Goal: Register for event/course

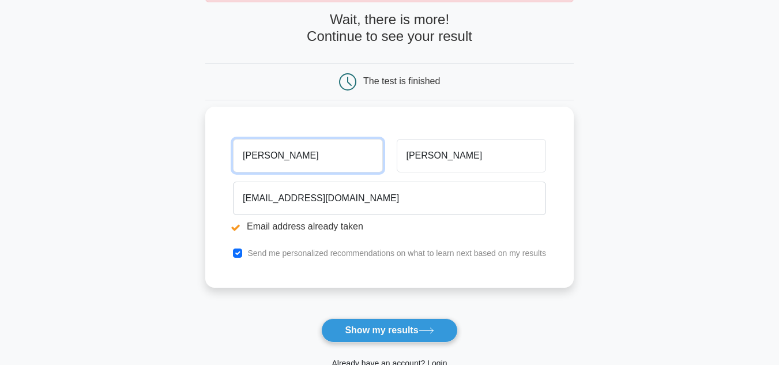
scroll to position [173, 0]
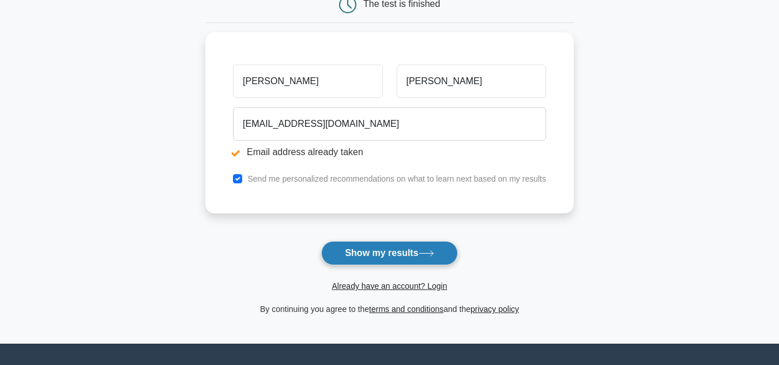
click at [387, 257] on button "Show my results" at bounding box center [389, 253] width 136 height 24
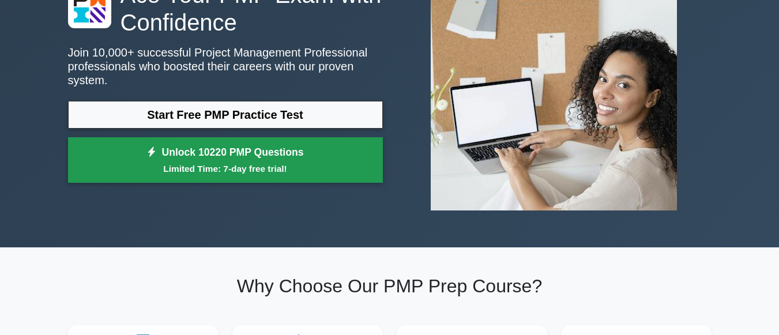
click at [271, 154] on link "Unlock 10220 PMP Questions Limited Time: 7-day free trial!" at bounding box center [225, 160] width 315 height 46
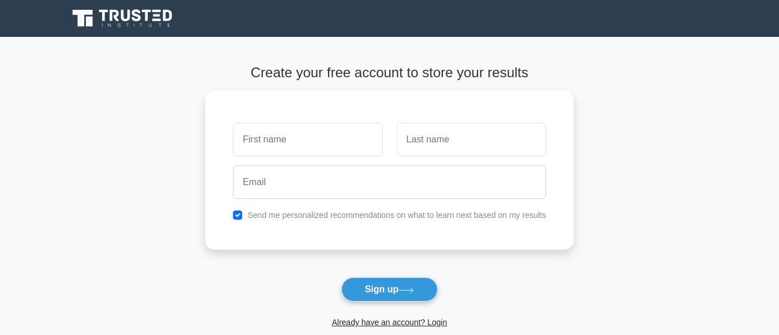
scroll to position [58, 0]
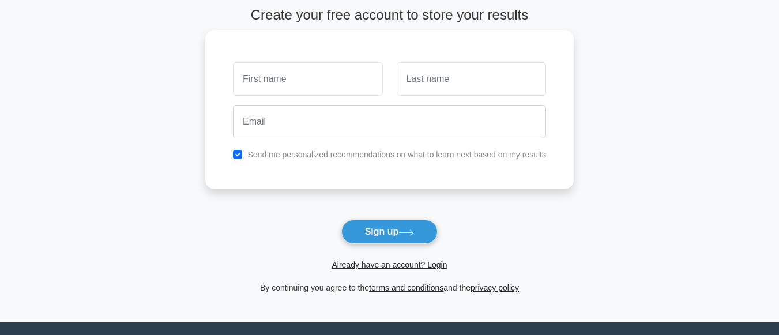
click at [284, 87] on input "text" at bounding box center [307, 78] width 149 height 33
type input "[PERSON_NAME]"
click at [426, 84] on input "text" at bounding box center [471, 78] width 149 height 33
type input "[PERSON_NAME]"
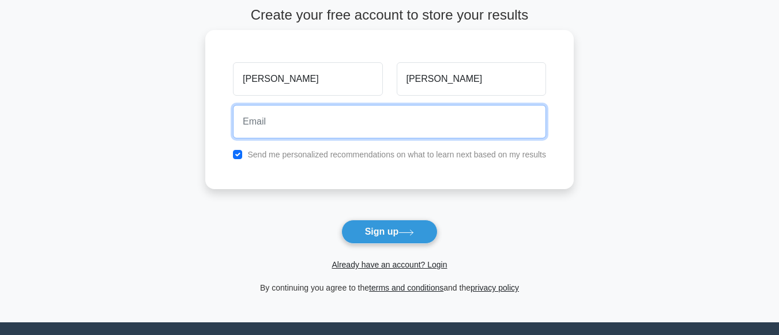
click at [306, 116] on input "email" at bounding box center [389, 121] width 313 height 33
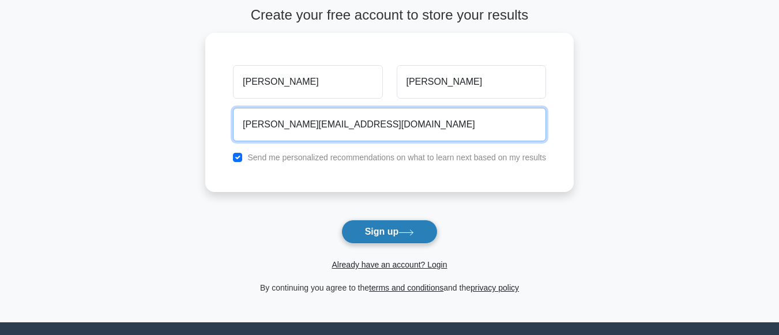
type input "[PERSON_NAME][EMAIL_ADDRESS][DOMAIN_NAME]"
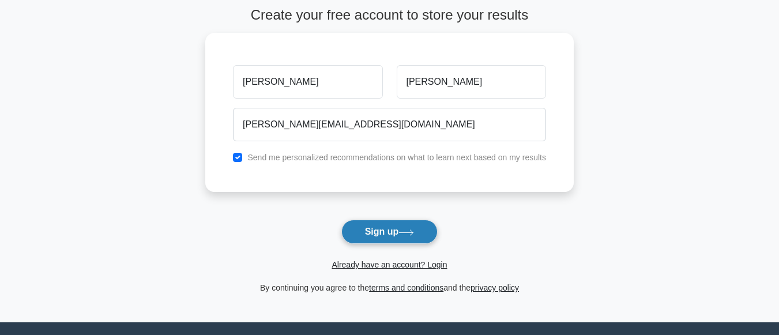
click at [370, 231] on button "Sign up" at bounding box center [389, 232] width 97 height 24
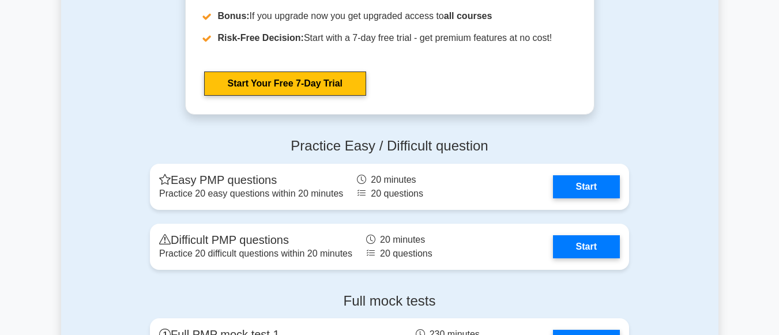
scroll to position [3288, 0]
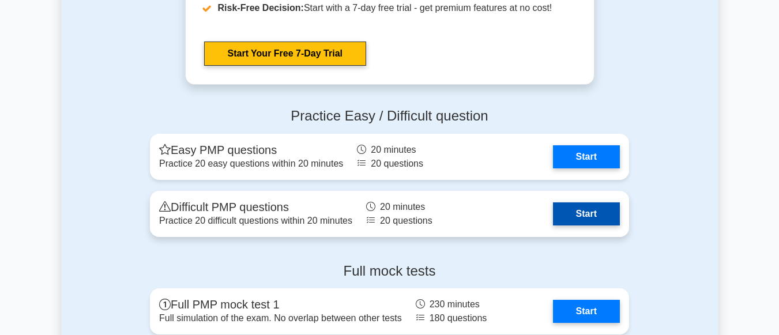
click at [581, 213] on link "Start" at bounding box center [586, 213] width 67 height 23
